Goal: Task Accomplishment & Management: Use online tool/utility

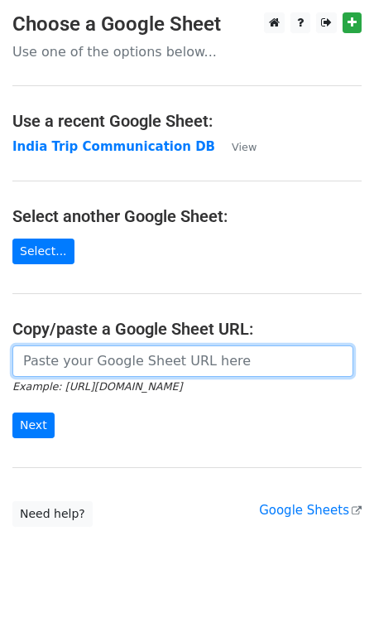
click at [165, 363] on input "url" at bounding box center [182, 360] width 341 height 31
paste input "[URL][DOMAIN_NAME]"
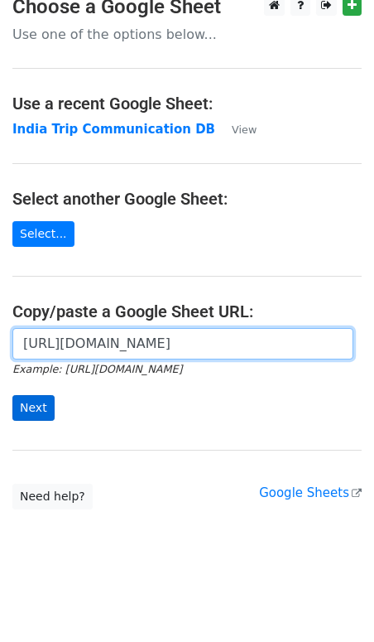
type input "[URL][DOMAIN_NAME]"
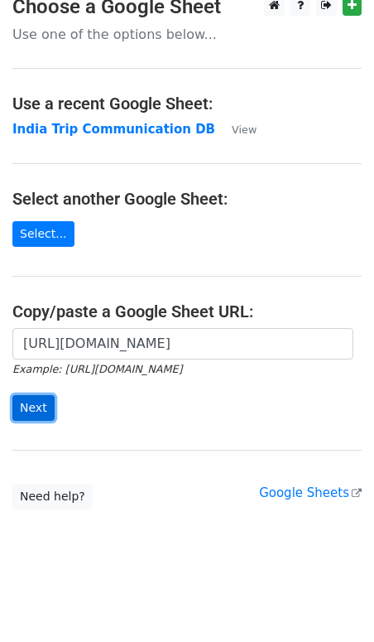
click at [37, 410] on input "Next" at bounding box center [33, 408] width 42 height 26
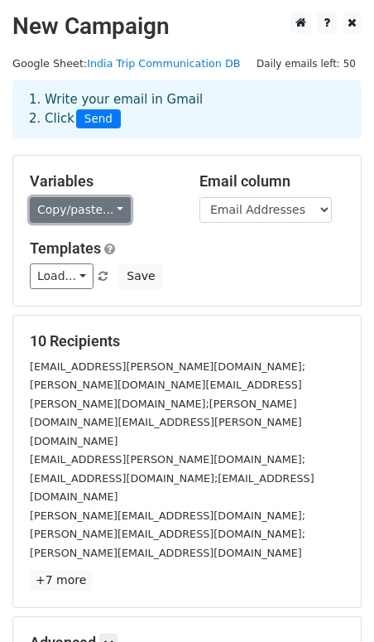
click at [105, 214] on link "Copy/paste..." at bounding box center [80, 210] width 101 height 26
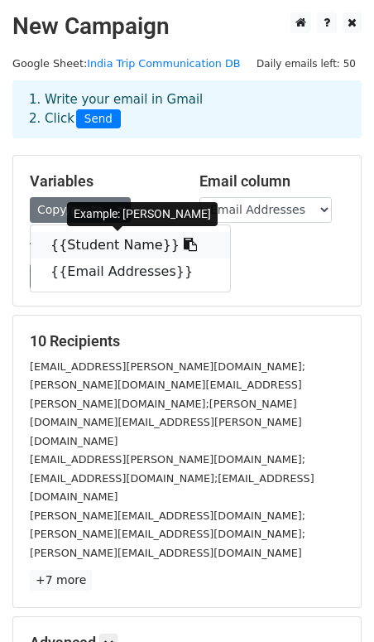
click at [112, 246] on link "{{Student Name}}" at bounding box center [131, 245] width 200 height 26
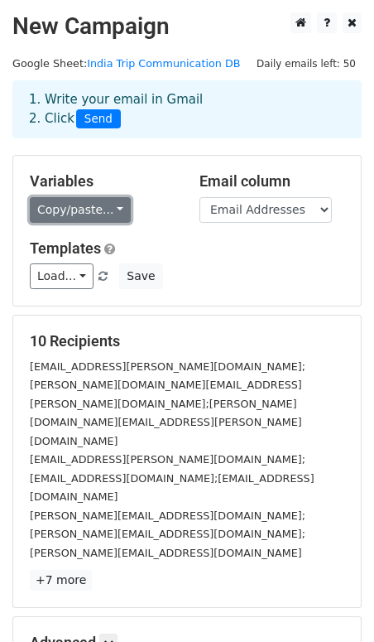
click at [101, 210] on link "Copy/paste..." at bounding box center [80, 210] width 101 height 26
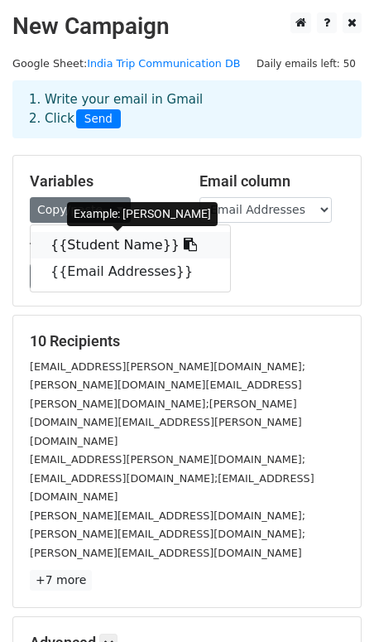
click at [107, 240] on link "{{Student Name}}" at bounding box center [131, 245] width 200 height 26
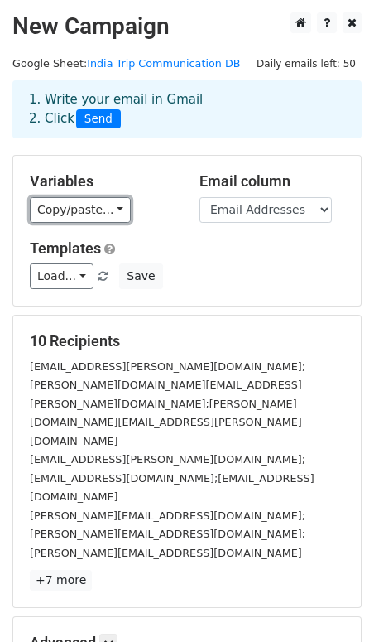
click at [104, 213] on link "Copy/paste..." at bounding box center [80, 210] width 101 height 26
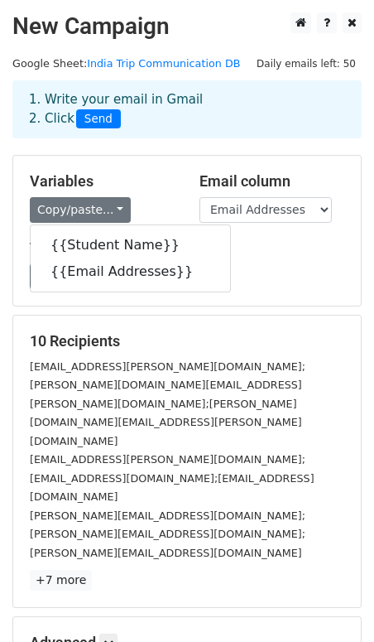
click at [208, 325] on div "10 Recipients alanna.stitz@student.if-koeln.de;corinna.stitz@yahoo.de;mike.stit…" at bounding box center [187, 460] width 348 height 291
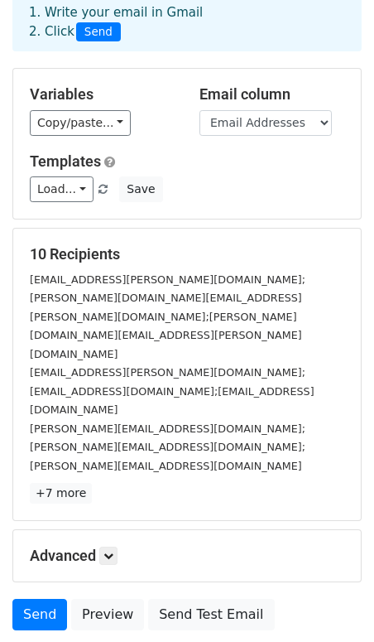
scroll to position [88, 0]
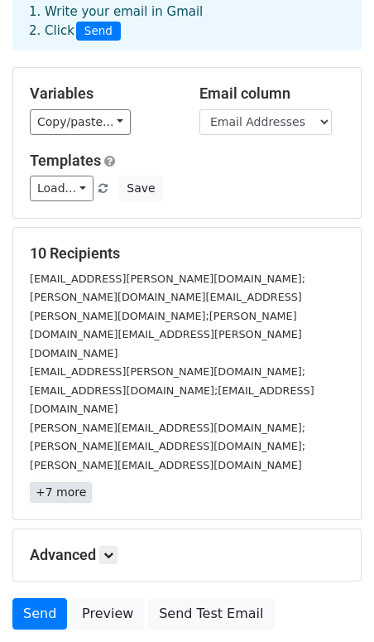
click at [53, 482] on link "+7 more" at bounding box center [61, 492] width 62 height 21
